Goal: Information Seeking & Learning: Check status

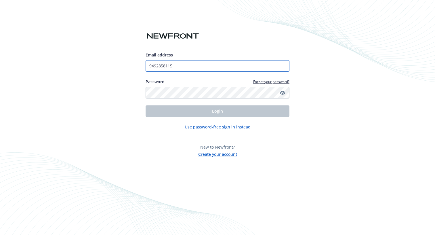
click at [171, 66] on input "9492858115" at bounding box center [218, 66] width 144 height 12
drag, startPoint x: 180, startPoint y: 65, endPoint x: 129, endPoint y: 63, distance: 51.2
click at [129, 63] on div "Email address 9492858115 Password Forgot your password? Login Use password-free…" at bounding box center [217, 117] width 435 height 235
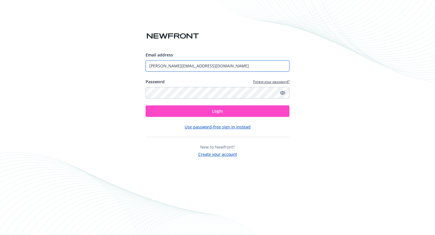
type input "[PERSON_NAME][EMAIL_ADDRESS][DOMAIN_NAME]"
click at [219, 116] on button "Login" at bounding box center [218, 111] width 144 height 12
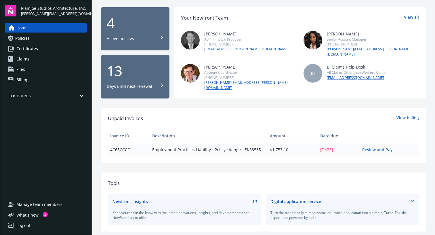
scroll to position [50, 0]
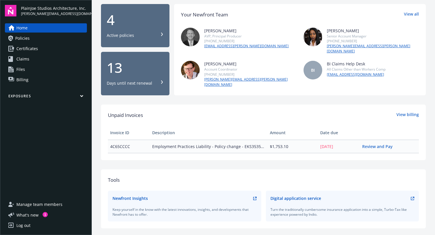
click at [130, 32] on div "Active policies" at bounding box center [120, 35] width 27 height 6
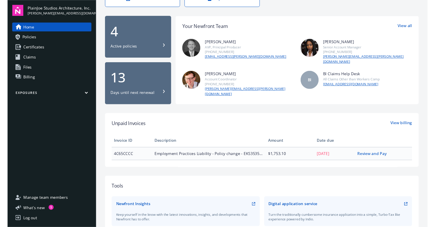
scroll to position [38, 0]
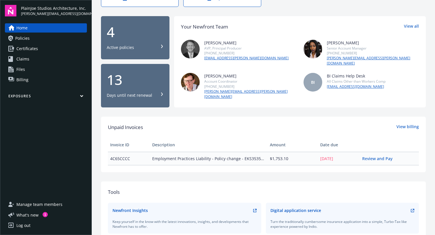
click at [135, 41] on div "4 Active policies" at bounding box center [135, 37] width 57 height 25
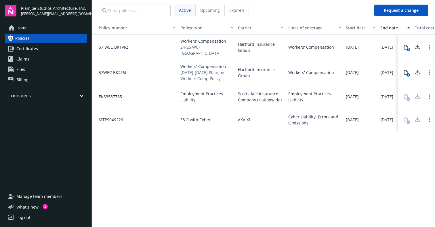
click at [207, 8] on span "Upcoming" at bounding box center [210, 10] width 20 height 6
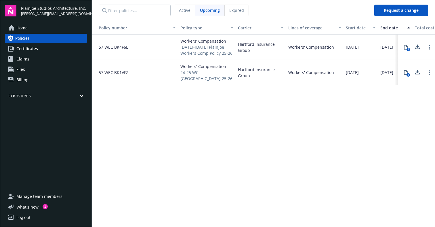
click at [240, 11] on span "Expired" at bounding box center [236, 10] width 15 height 6
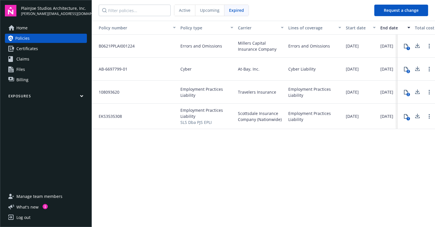
click at [181, 9] on span "Active" at bounding box center [185, 10] width 12 height 6
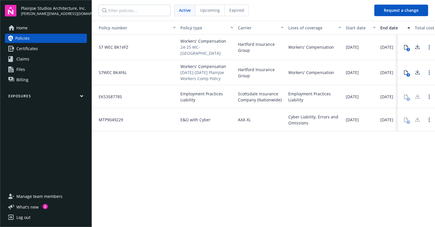
click at [28, 29] on link "Home" at bounding box center [46, 27] width 82 height 9
click at [211, 7] on span "Upcoming" at bounding box center [210, 10] width 20 height 6
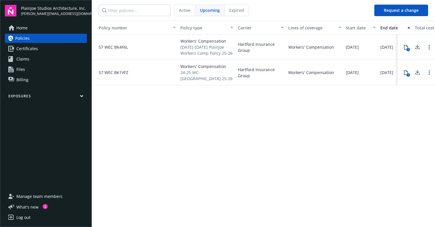
click at [239, 8] on span "Expired" at bounding box center [236, 10] width 15 height 6
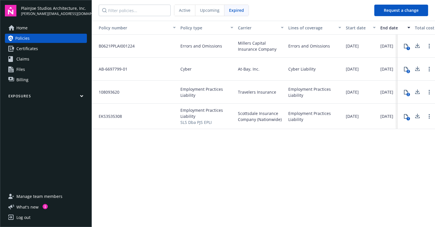
click at [183, 11] on span "Active" at bounding box center [185, 10] width 12 height 6
